Goal: Information Seeking & Learning: Find specific fact

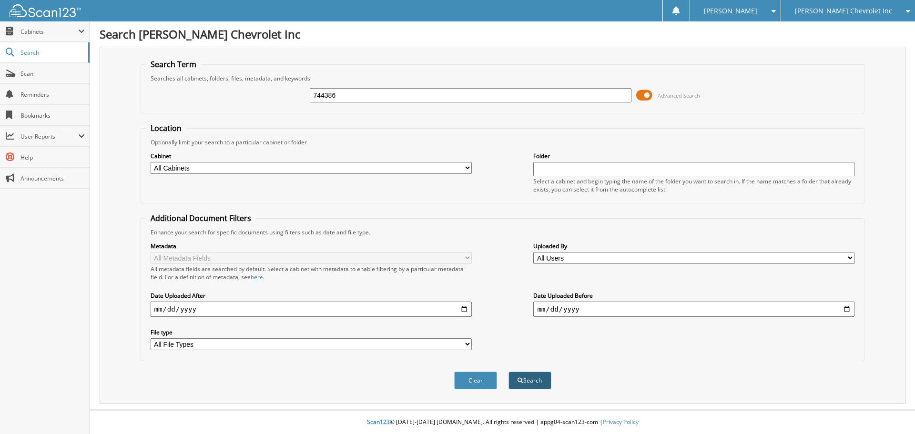
type input "744386"
click at [539, 387] on button "Search" at bounding box center [530, 381] width 43 height 18
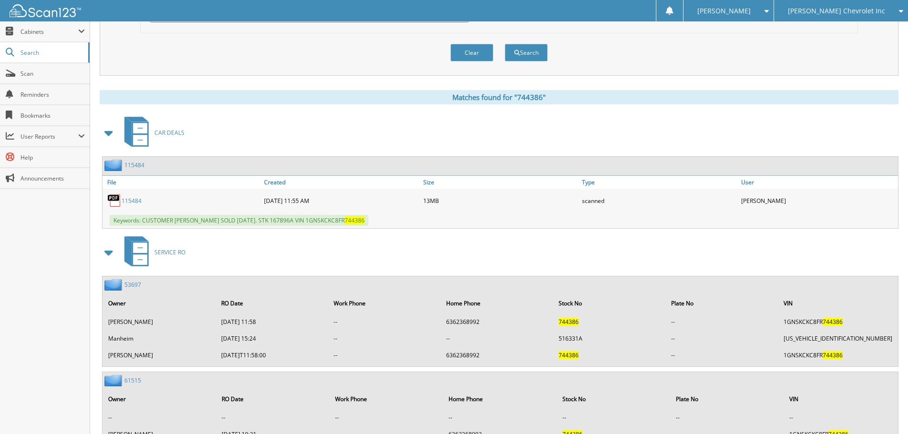
scroll to position [334, 0]
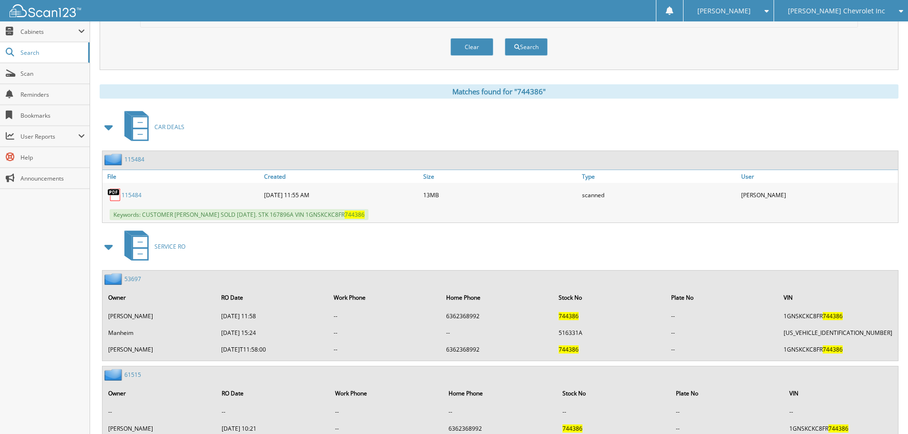
click at [134, 194] on link "115484" at bounding box center [132, 195] width 20 height 8
